Goal: Information Seeking & Learning: Find specific fact

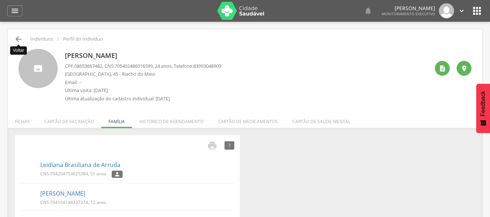
click at [19, 39] on icon "" at bounding box center [18, 39] width 9 height 9
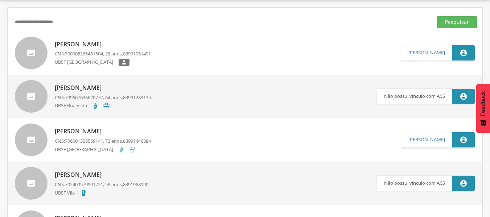
click at [62, 24] on input "**********" at bounding box center [221, 22] width 417 height 12
type input "**********"
click at [437, 16] on button "Pesquisar" at bounding box center [457, 22] width 40 height 12
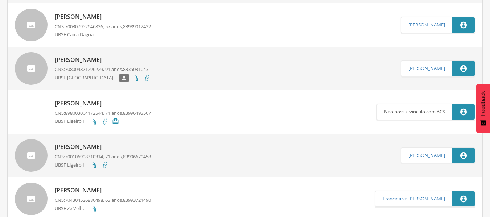
scroll to position [311, 0]
click at [73, 58] on p "[PERSON_NAME]" at bounding box center [103, 60] width 96 height 8
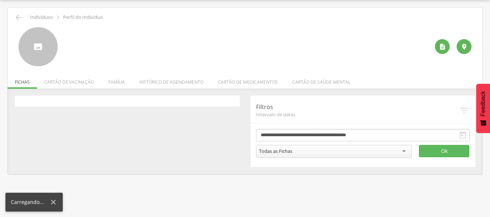
scroll to position [22, 0]
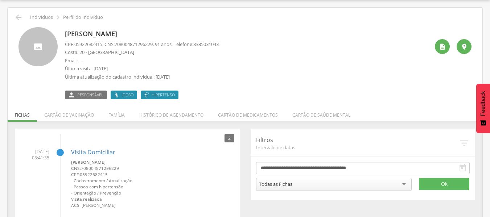
click at [194, 78] on p "Última atualização do cadastro individual: [DATE]" at bounding box center [142, 77] width 154 height 7
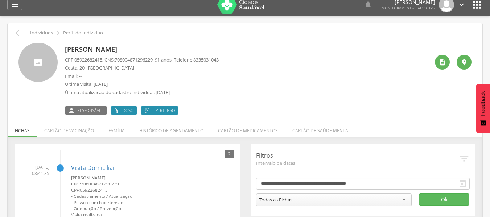
scroll to position [0, 0]
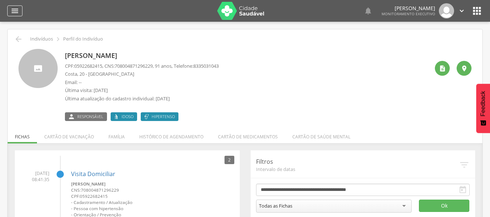
click at [13, 13] on icon "" at bounding box center [15, 11] width 9 height 9
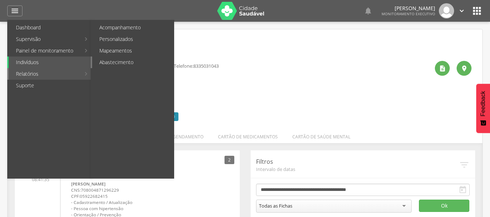
click at [106, 63] on link "Abastecimento" at bounding box center [133, 63] width 82 height 12
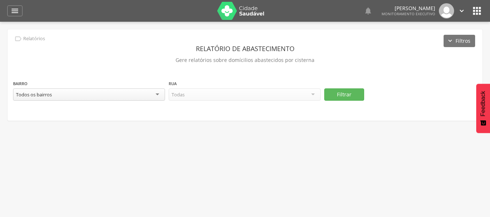
click at [157, 97] on div "Todos os bairros" at bounding box center [89, 95] width 152 height 12
click at [313, 93] on div "Todas as ruas" at bounding box center [245, 95] width 152 height 12
click at [341, 95] on button "Filtrar" at bounding box center [345, 95] width 40 height 12
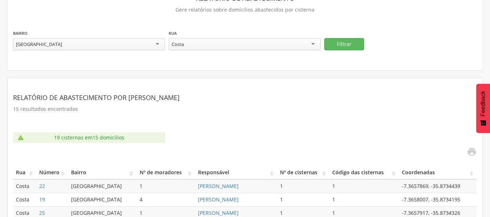
scroll to position [182, 0]
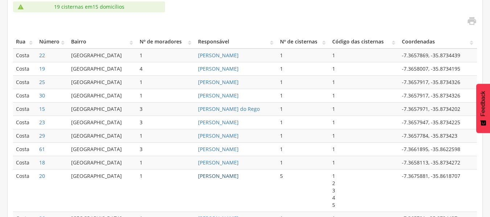
click at [201, 175] on link "[PERSON_NAME]" at bounding box center [218, 176] width 41 height 7
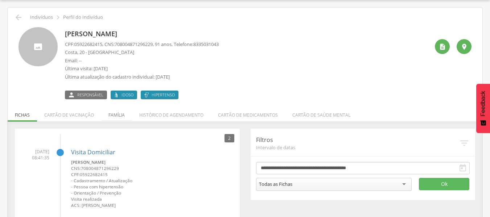
click at [115, 117] on li "Família" at bounding box center [116, 113] width 31 height 17
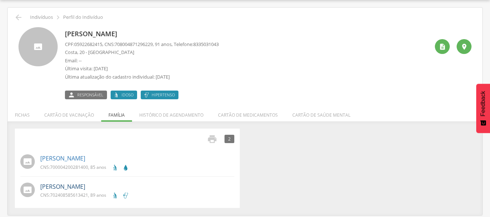
click at [65, 185] on link "[PERSON_NAME]" at bounding box center [62, 187] width 45 height 8
